Goal: Complete application form

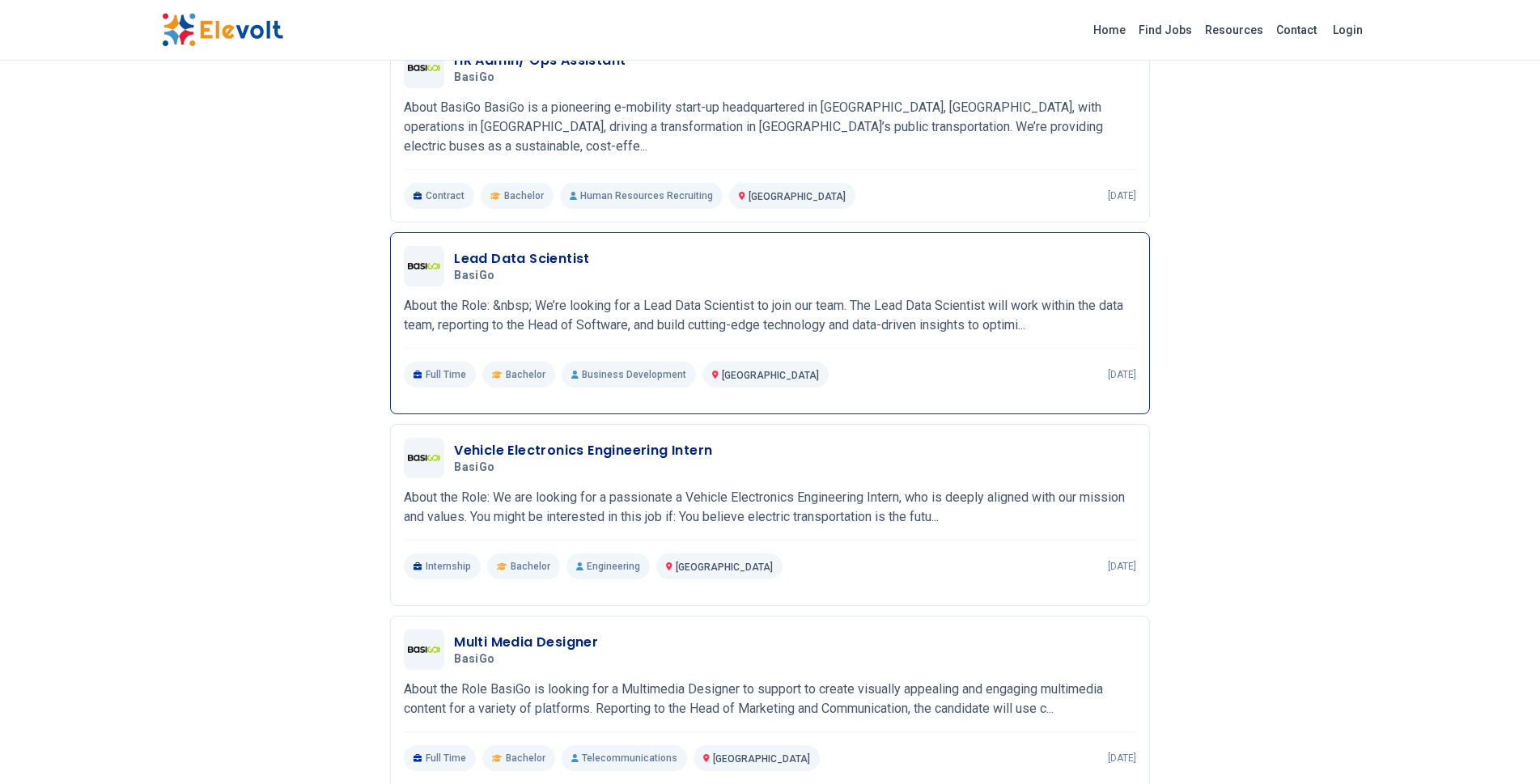
scroll to position [486, 0]
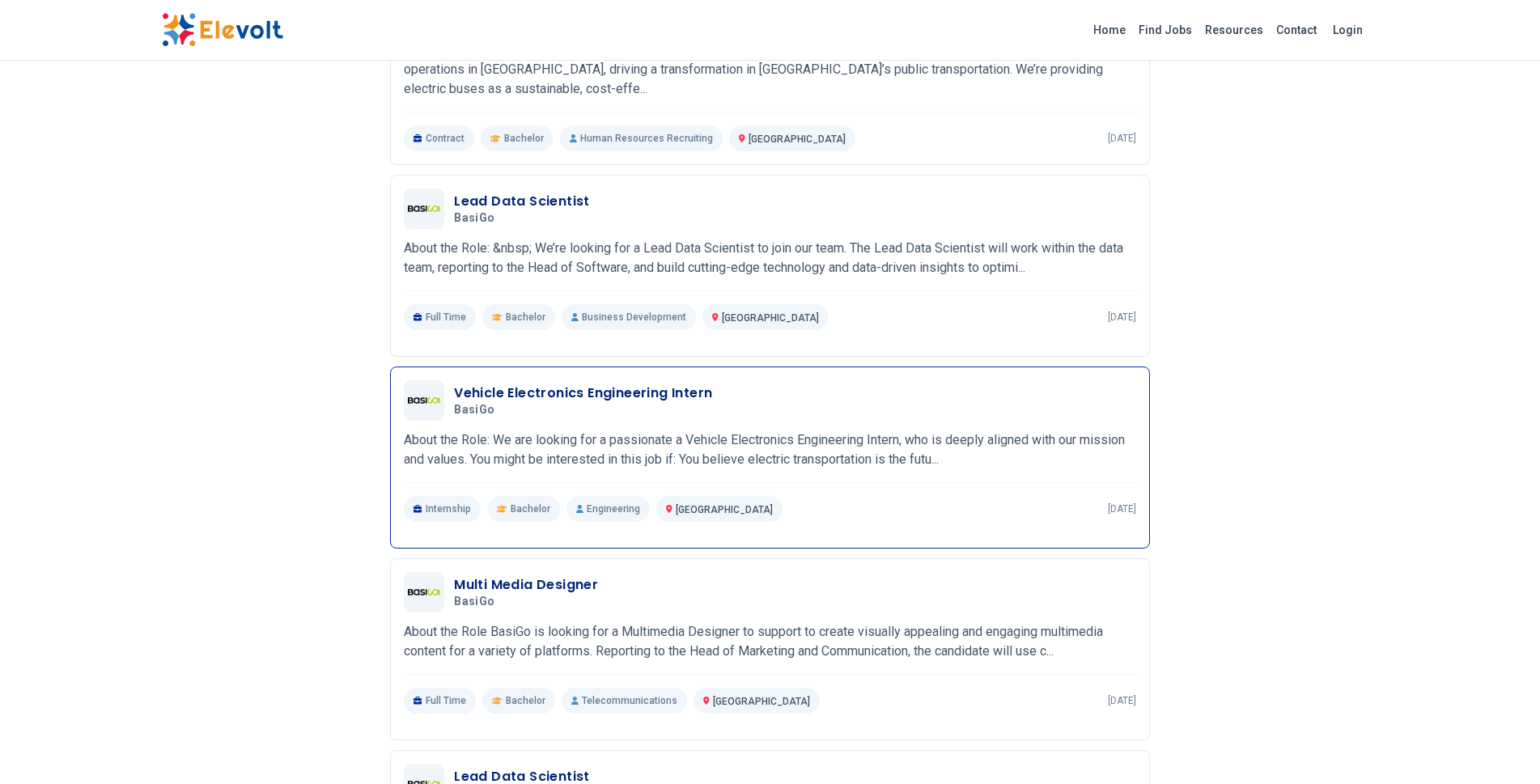
click at [558, 388] on h3 "Vehicle Electronics Engineering Intern" at bounding box center [583, 392] width 258 height 20
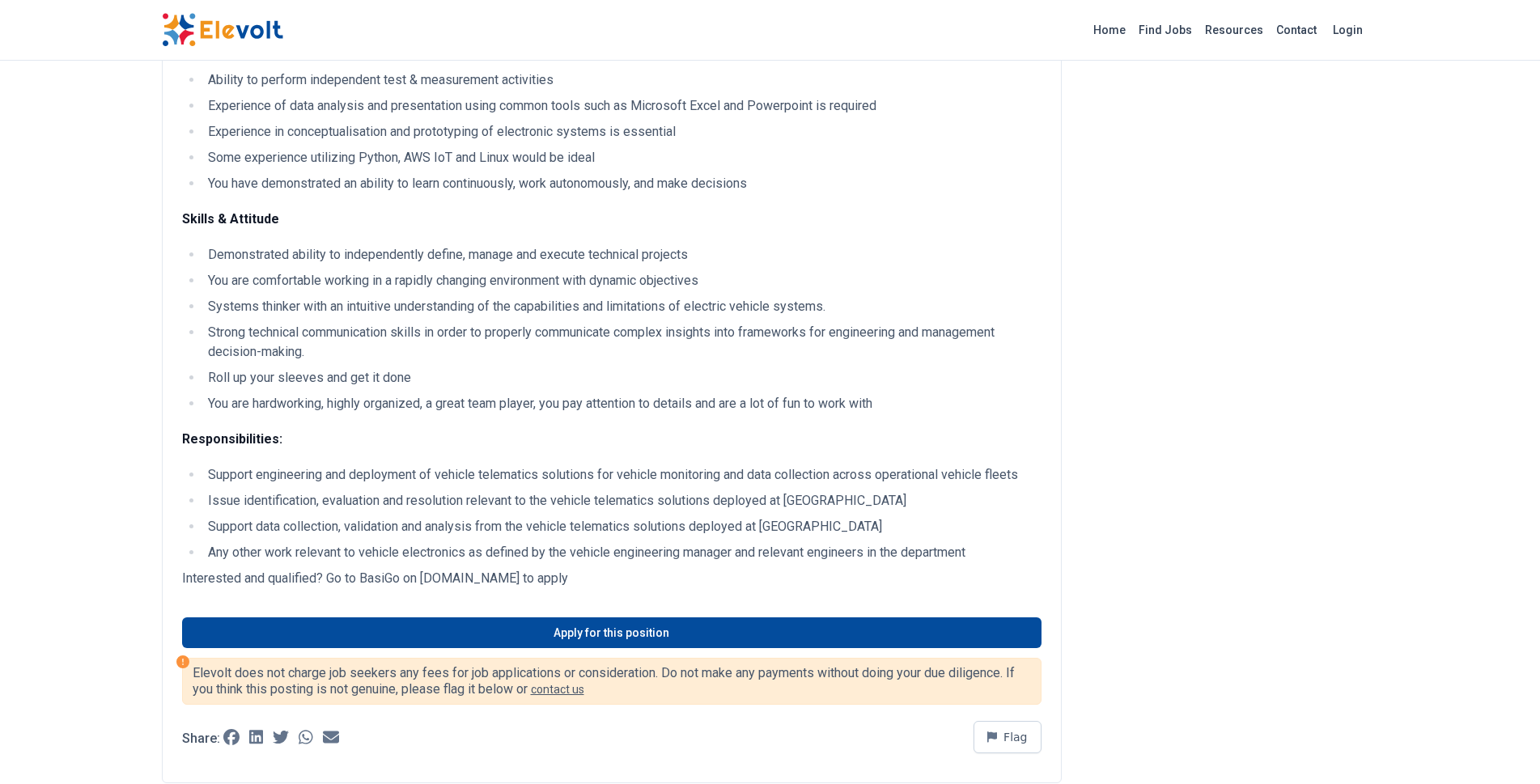
scroll to position [648, 0]
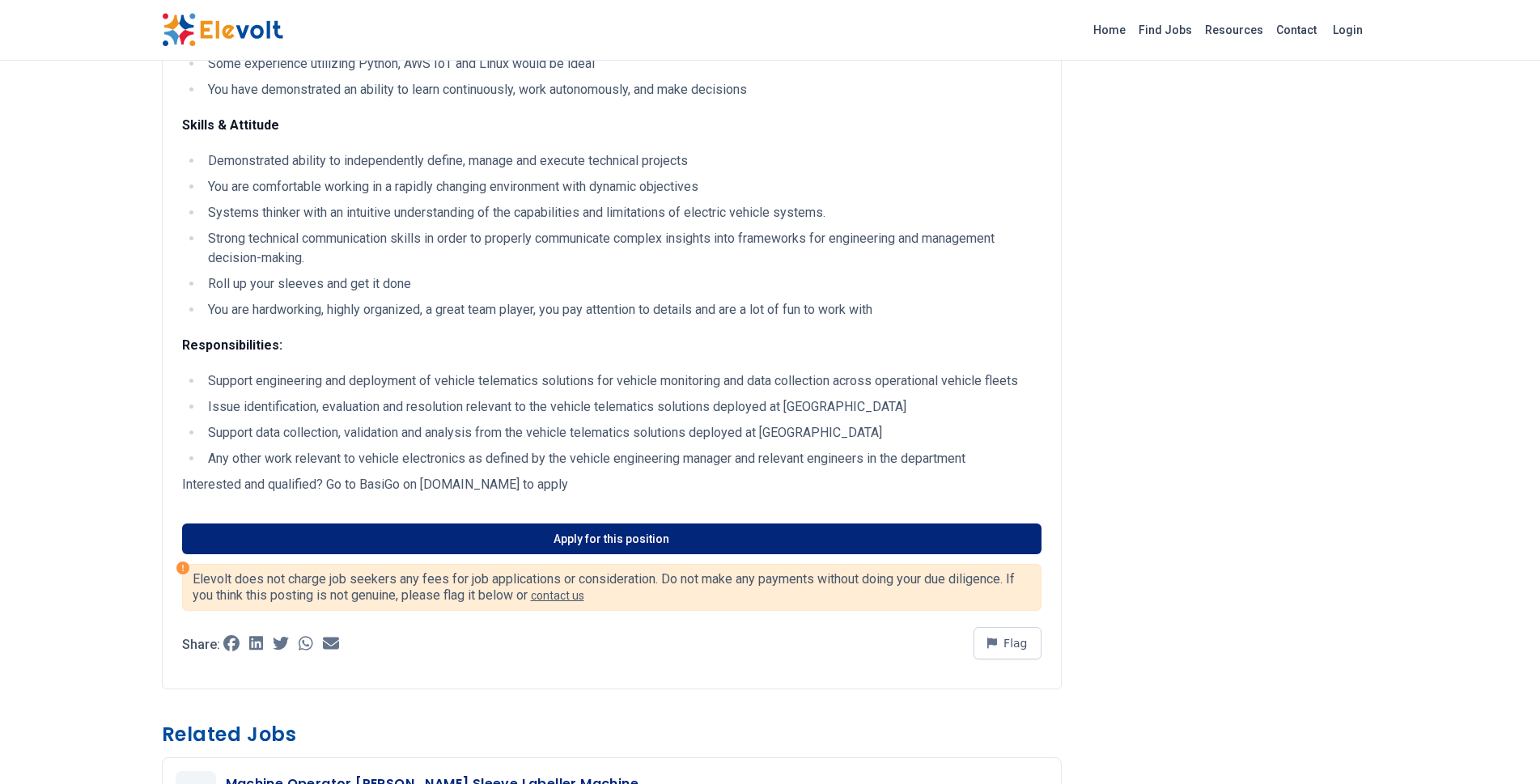
click at [502, 534] on link "Apply for this position" at bounding box center [611, 538] width 859 height 31
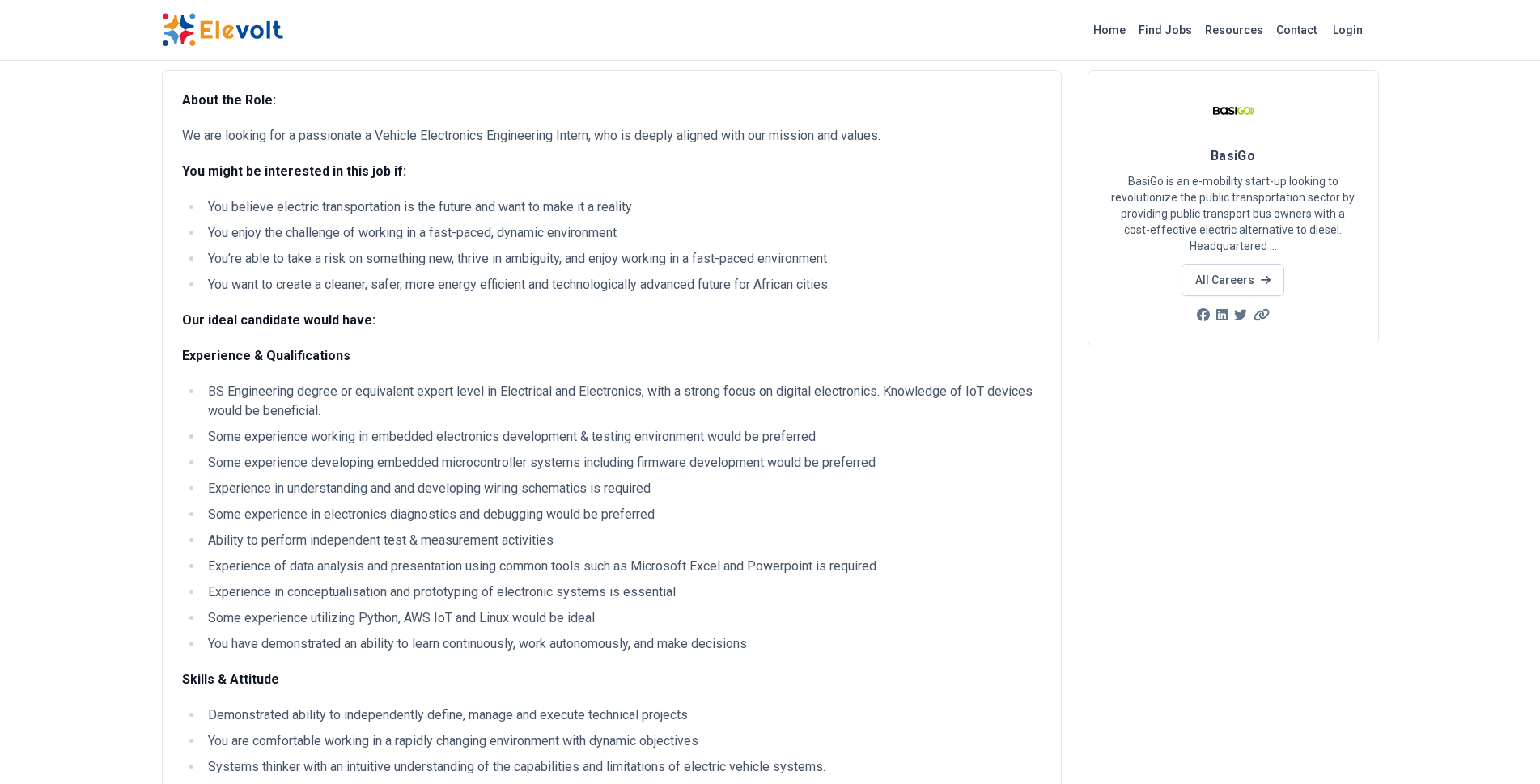
scroll to position [0, 0]
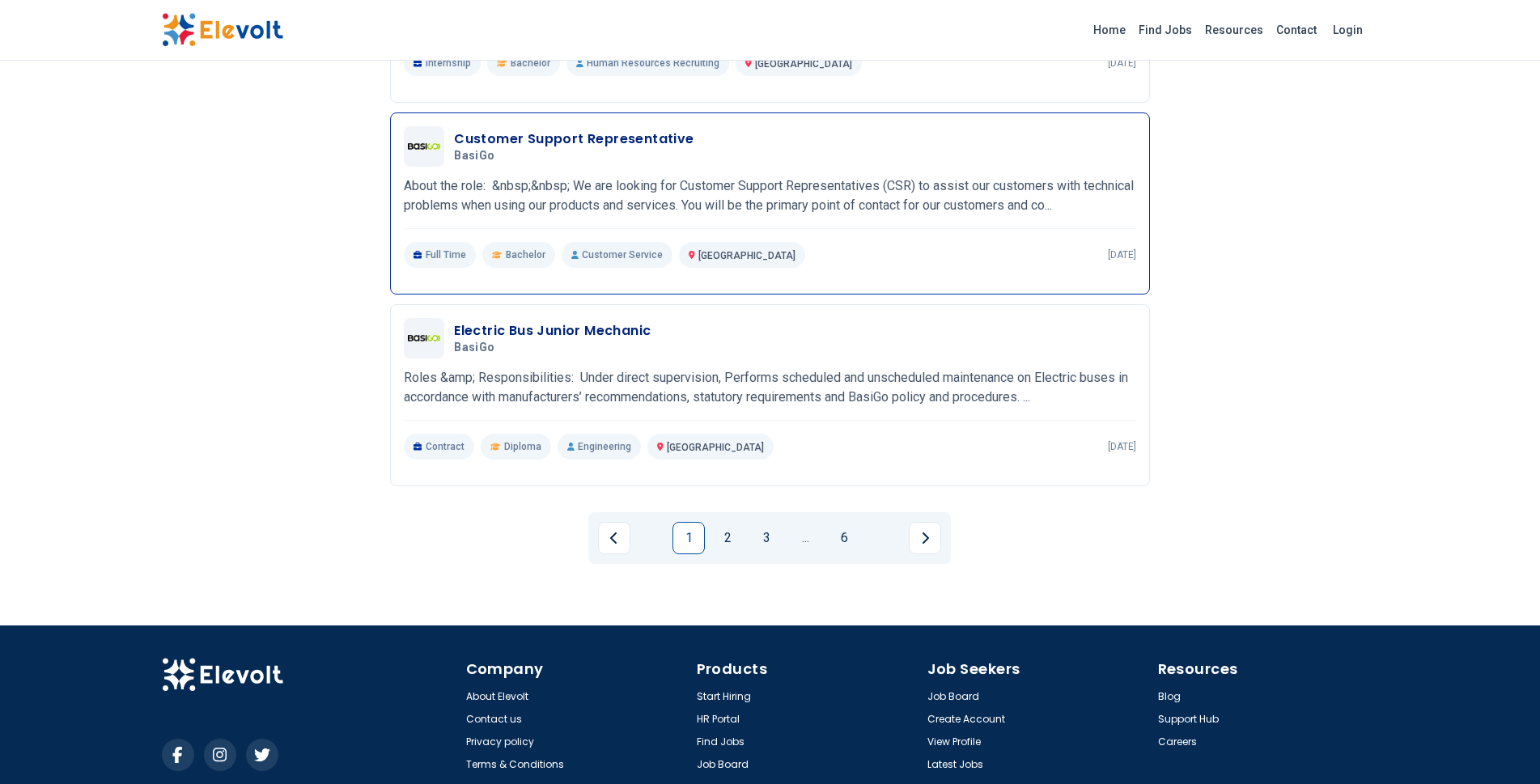
scroll to position [1761, 0]
